Goal: Task Accomplishment & Management: Complete application form

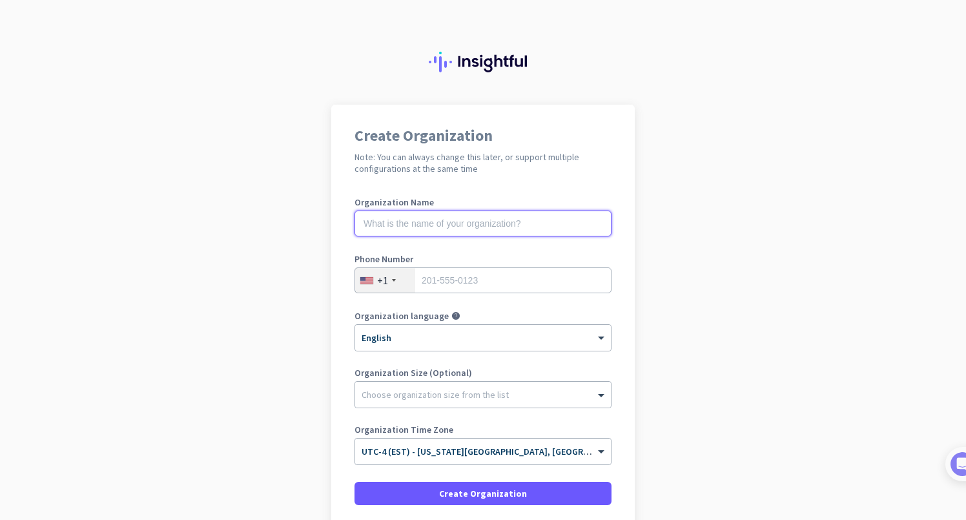
scroll to position [38, 0]
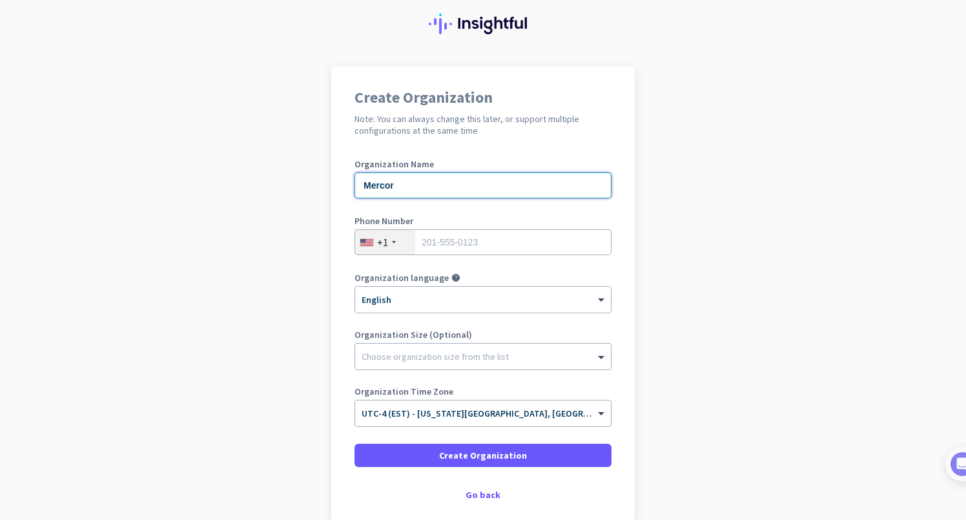
type input "Mercor"
type input "2019600121"
click at [666, 236] on app-onboarding-organization "Create Organization Note: You can always change this later, or support multiple…" at bounding box center [483, 326] width 966 height 520
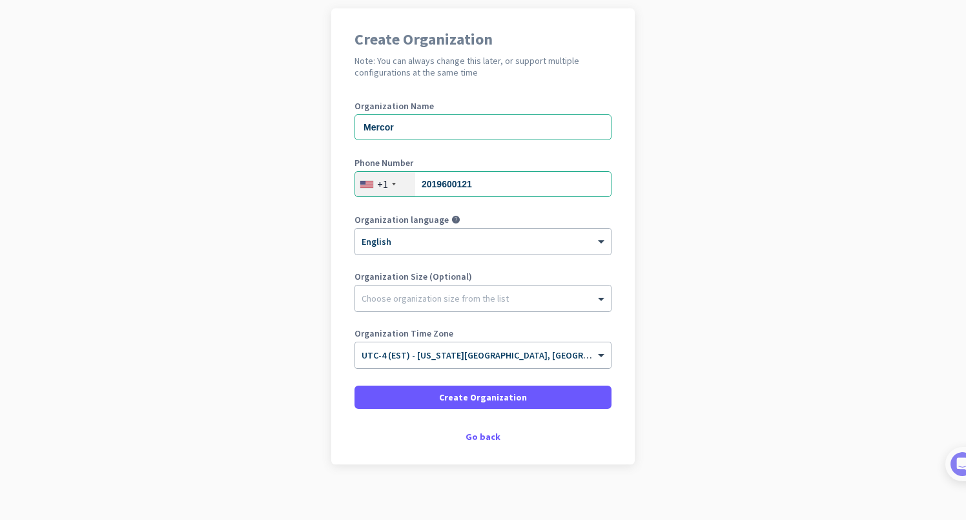
scroll to position [105, 0]
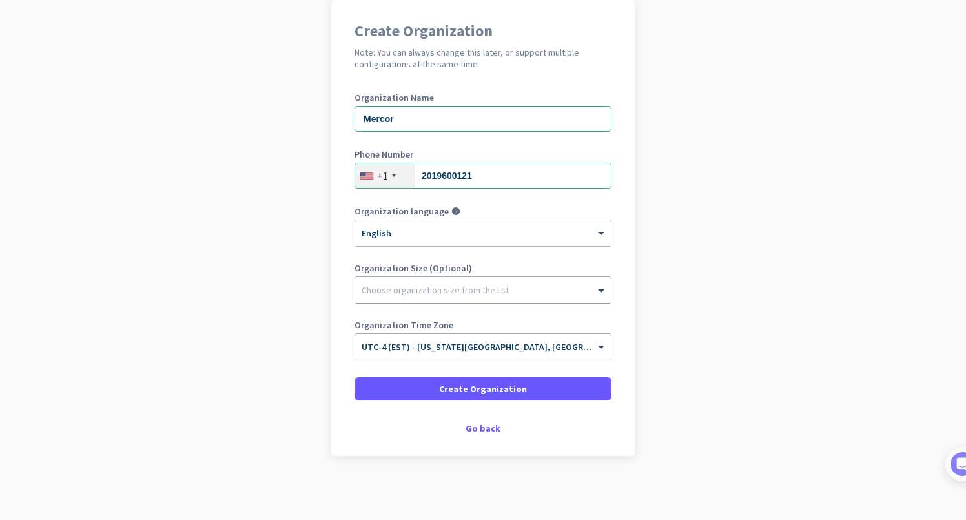
click at [482, 285] on div at bounding box center [483, 286] width 256 height 13
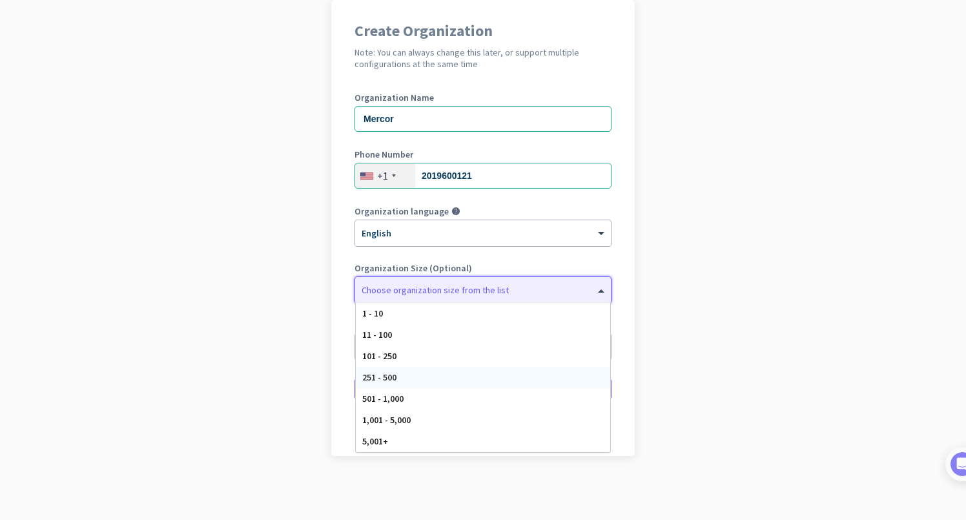
click at [493, 387] on div "251 - 500" at bounding box center [483, 377] width 254 height 21
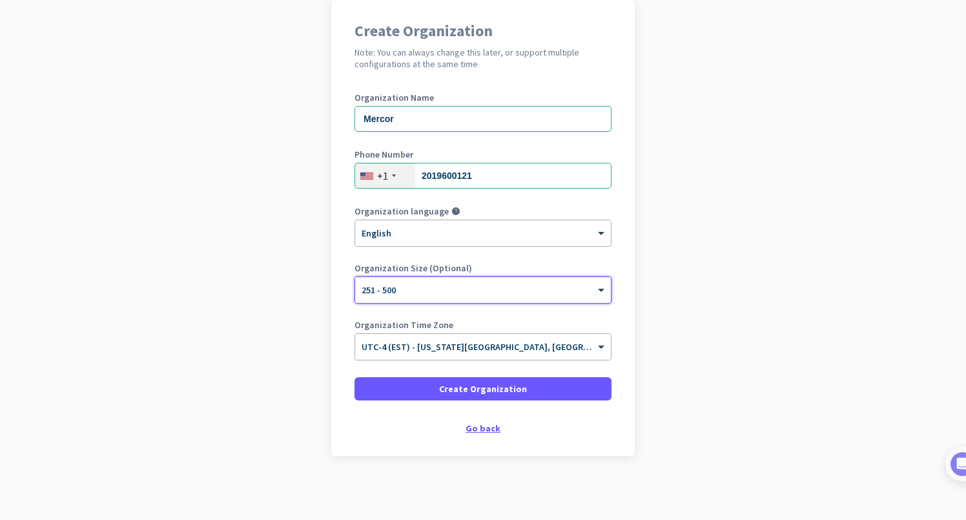
click at [487, 427] on div "Go back" at bounding box center [482, 428] width 257 height 9
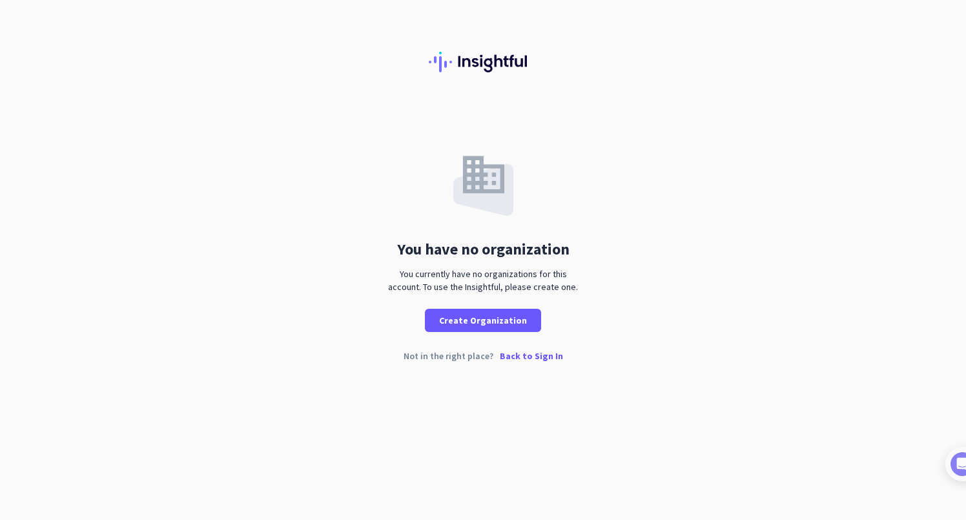
click at [535, 360] on p "Back to Sign In" at bounding box center [531, 355] width 63 height 9
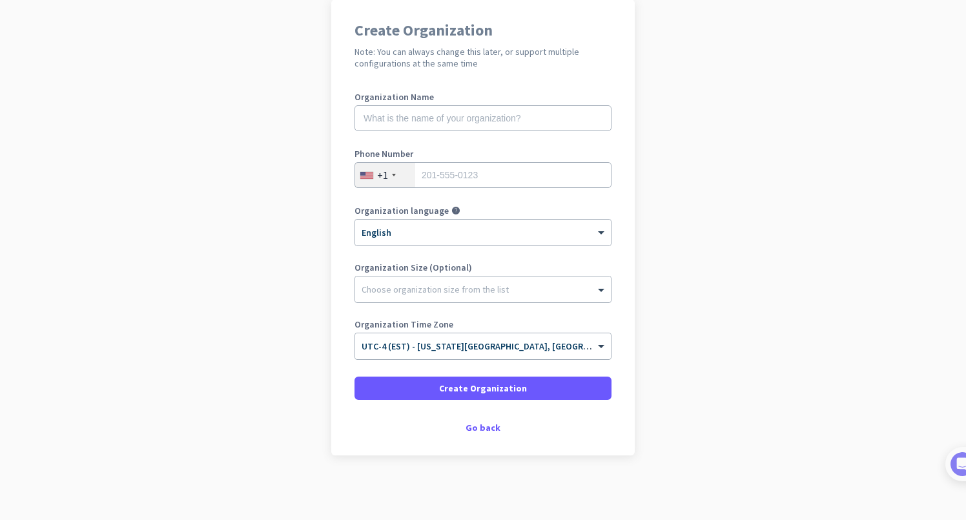
scroll to position [105, 0]
click at [488, 434] on div "Create Organization Note: You can always change this later, or support multiple…" at bounding box center [482, 227] width 303 height 456
click at [487, 432] on div "Go back" at bounding box center [482, 427] width 257 height 9
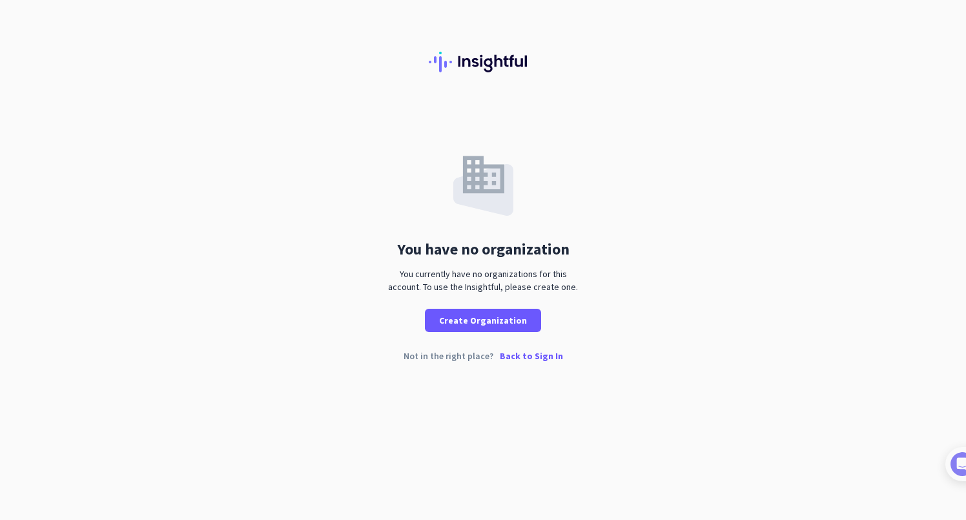
click at [514, 356] on p "Back to Sign In" at bounding box center [531, 355] width 63 height 9
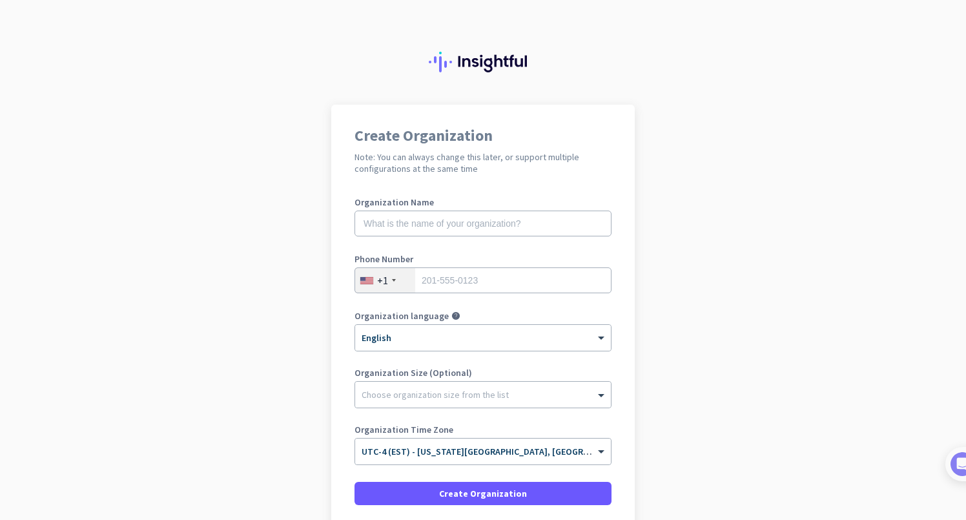
click at [482, 207] on div "Organization Name" at bounding box center [482, 224] width 257 height 52
type input "Vicious Music"
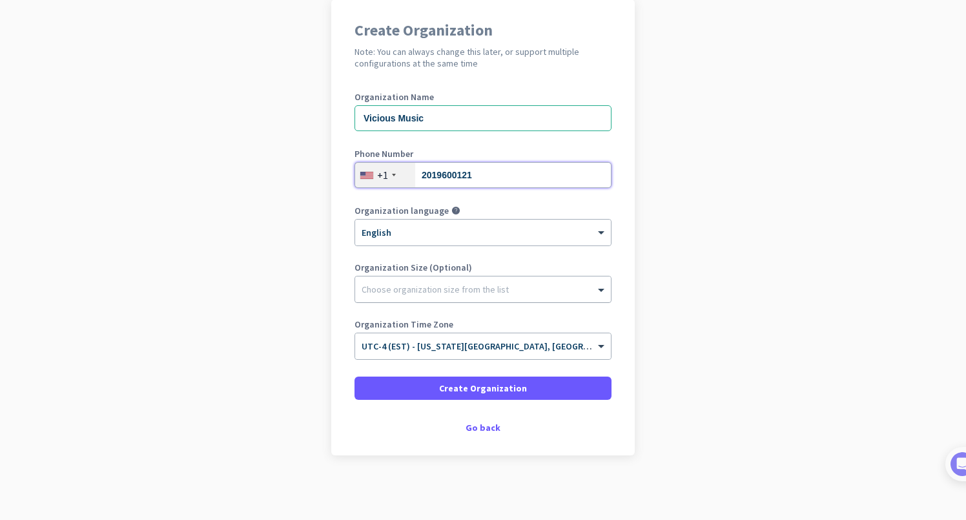
scroll to position [105, 0]
type input "2019600121"
click at [485, 278] on div "Choose organization size from the list" at bounding box center [483, 289] width 256 height 26
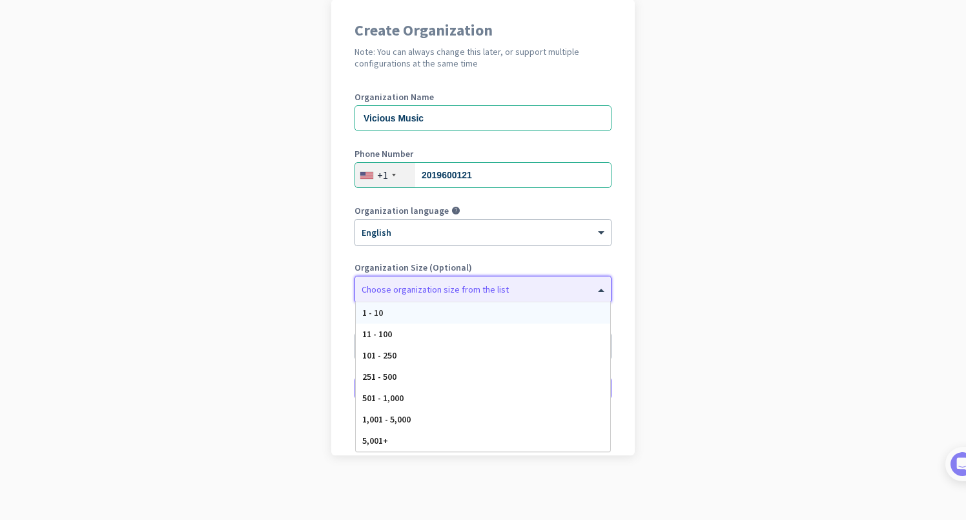
click at [463, 311] on div "1 - 10" at bounding box center [483, 312] width 254 height 21
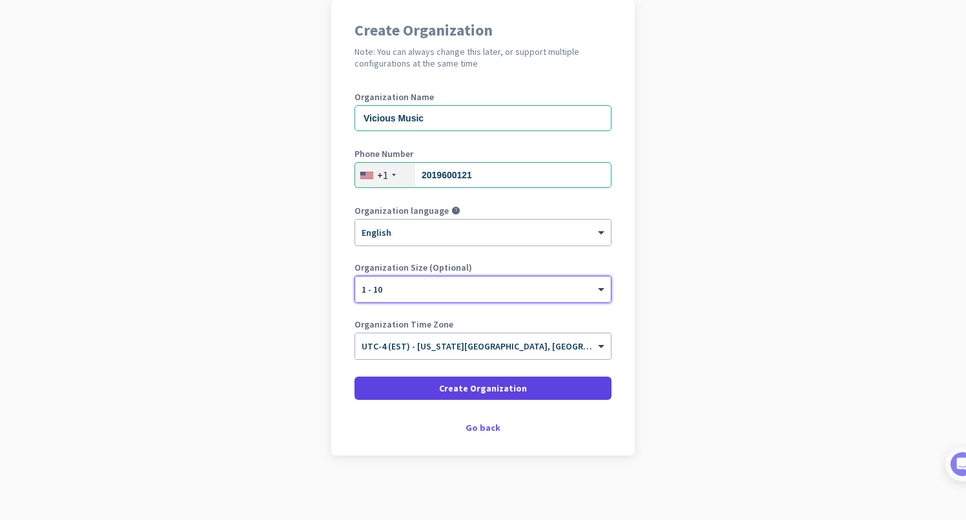
click at [493, 388] on span "Create Organization" at bounding box center [483, 388] width 88 height 13
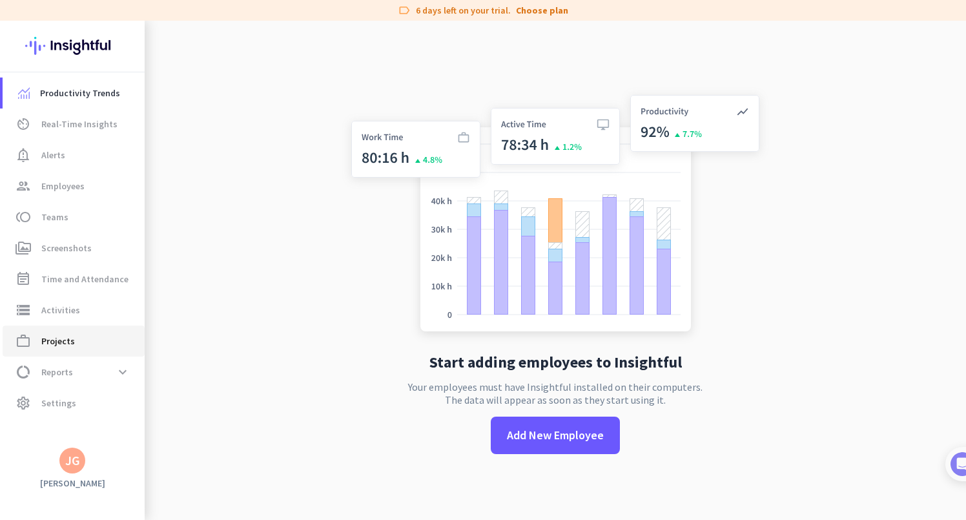
click at [67, 336] on span "Projects" at bounding box center [58, 340] width 34 height 15
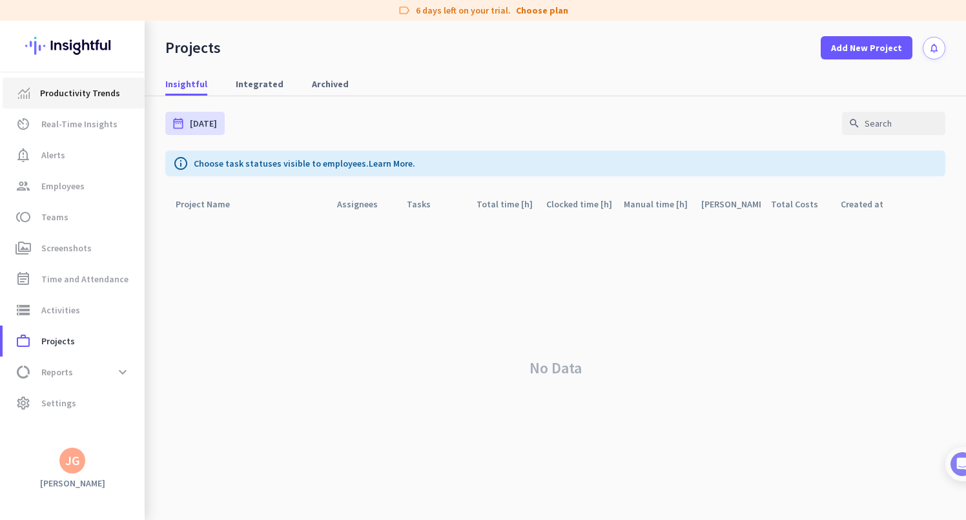
click at [80, 96] on span "Productivity Trends" at bounding box center [80, 92] width 80 height 15
